Goal: Navigation & Orientation: Find specific page/section

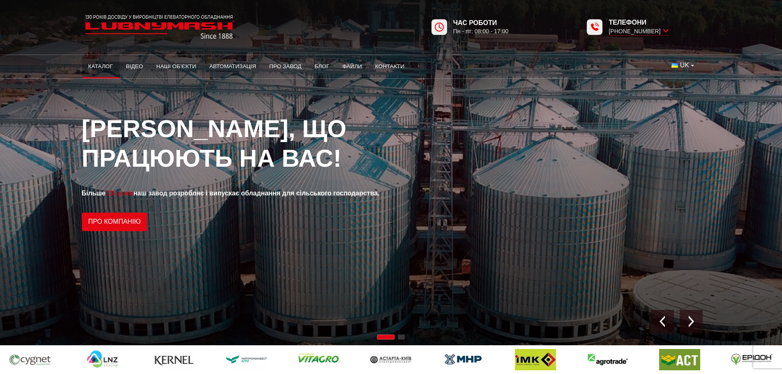
click at [96, 61] on link "Каталог" at bounding box center [101, 67] width 38 height 18
